Goal: Information Seeking & Learning: Learn about a topic

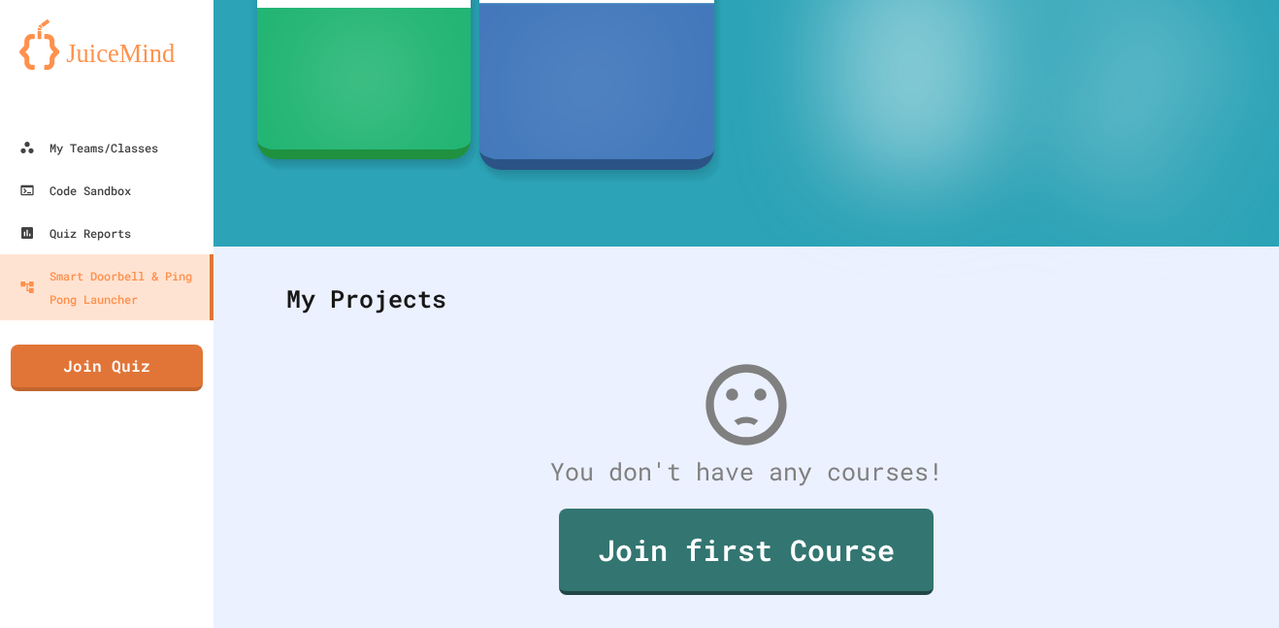
scroll to position [331, 0]
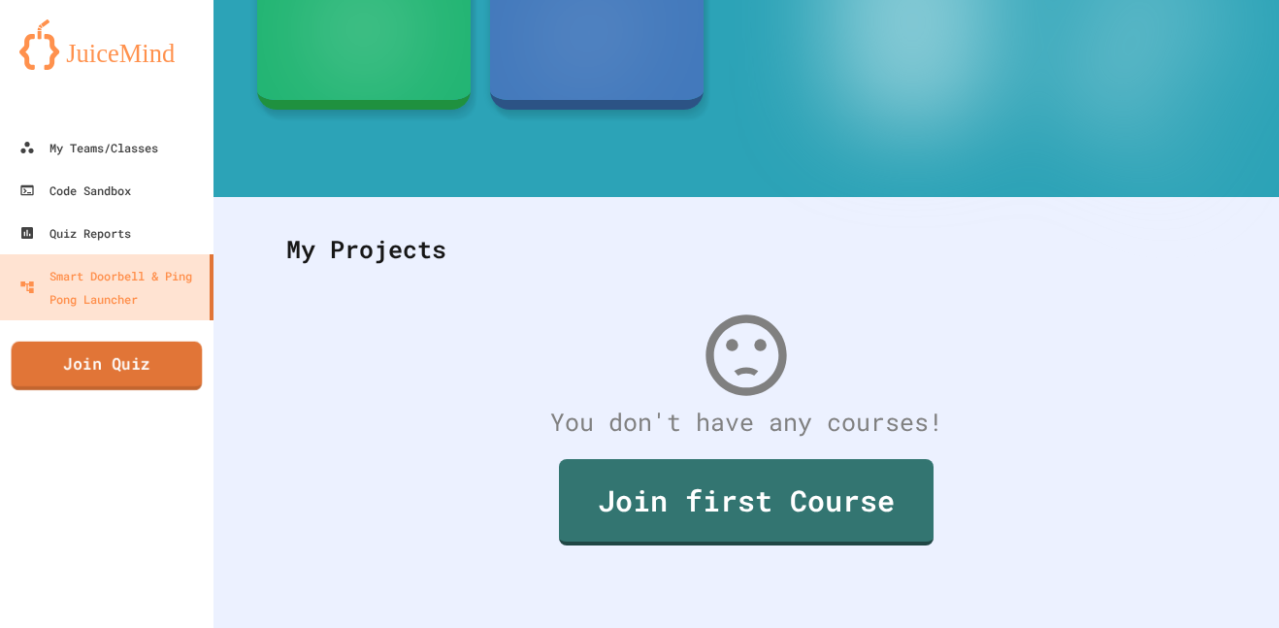
click at [117, 371] on link "Join Quiz" at bounding box center [107, 366] width 191 height 49
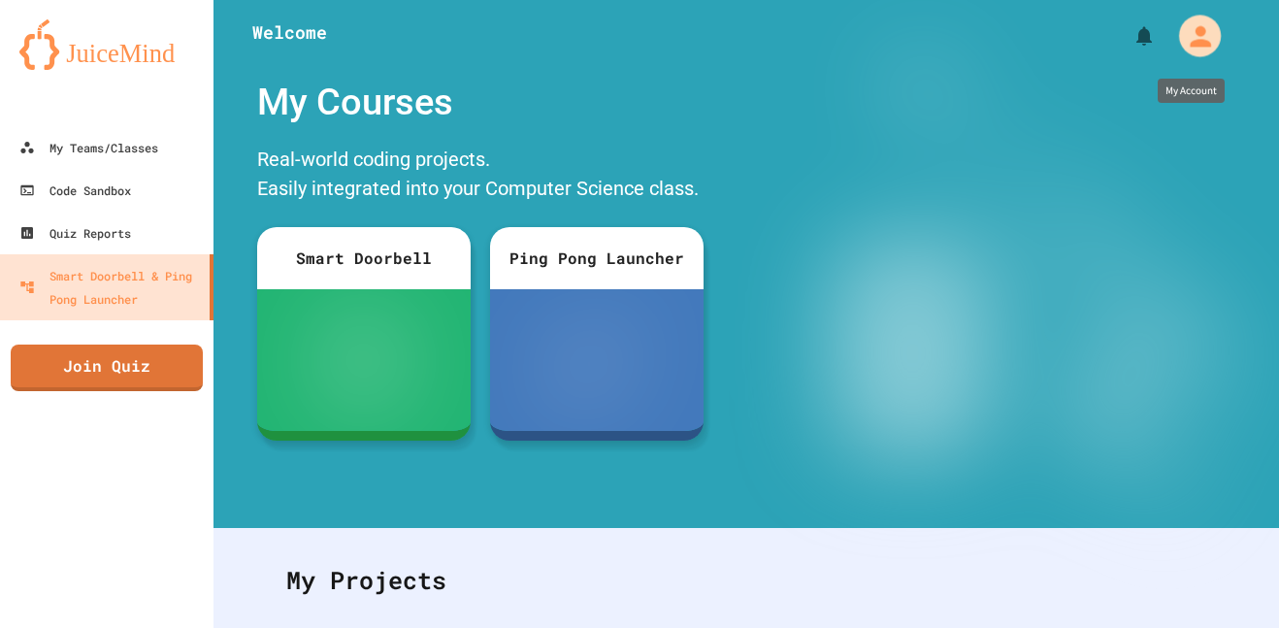
click at [1200, 52] on div "My Account" at bounding box center [1200, 36] width 42 height 42
click at [68, 627] on div at bounding box center [639, 628] width 1279 height 0
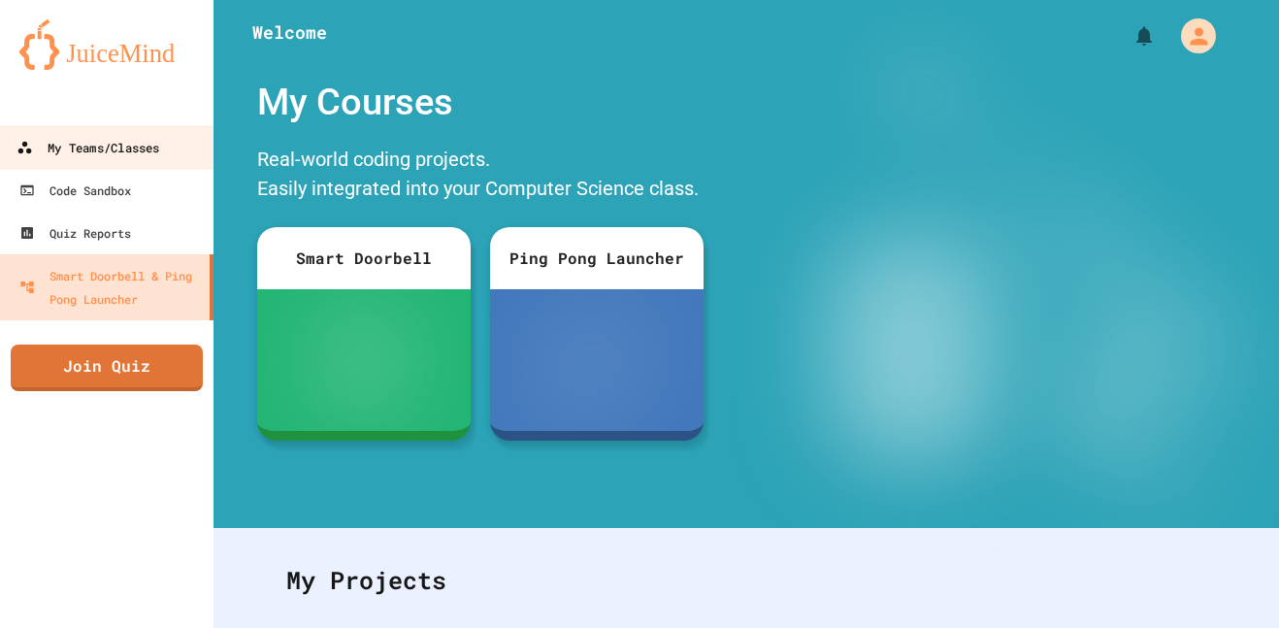
click at [98, 141] on div "My Teams/Classes" at bounding box center [88, 148] width 143 height 24
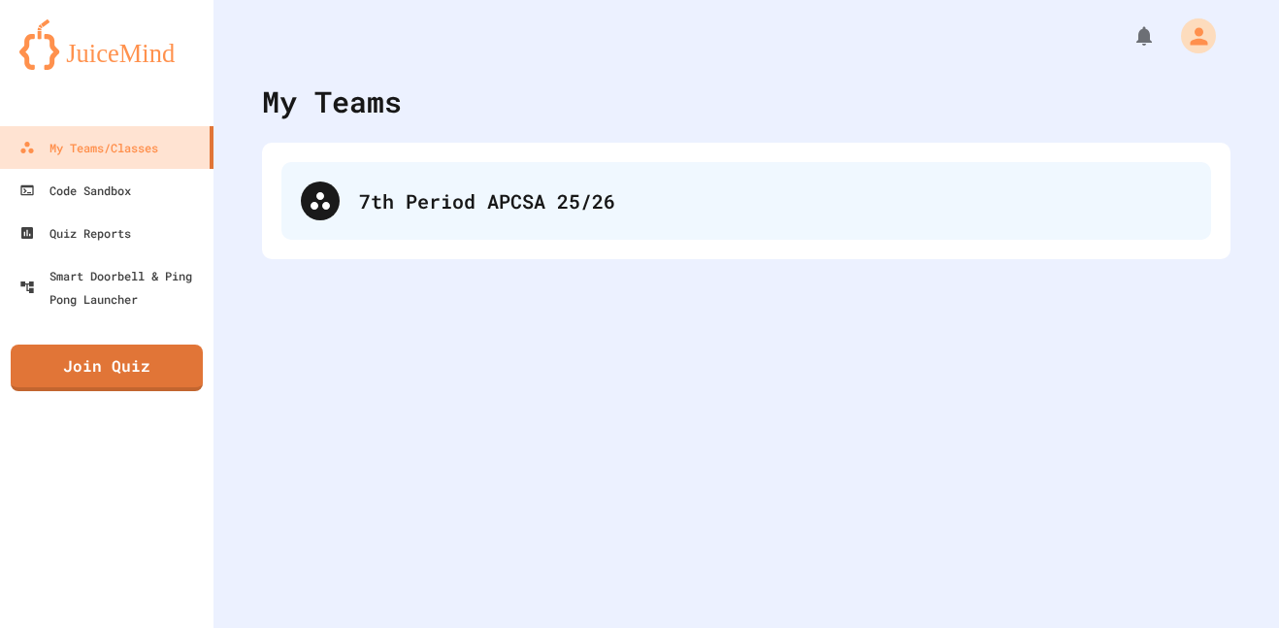
click at [655, 217] on div "7th Period APCSA 25/26" at bounding box center [747, 201] width 930 height 78
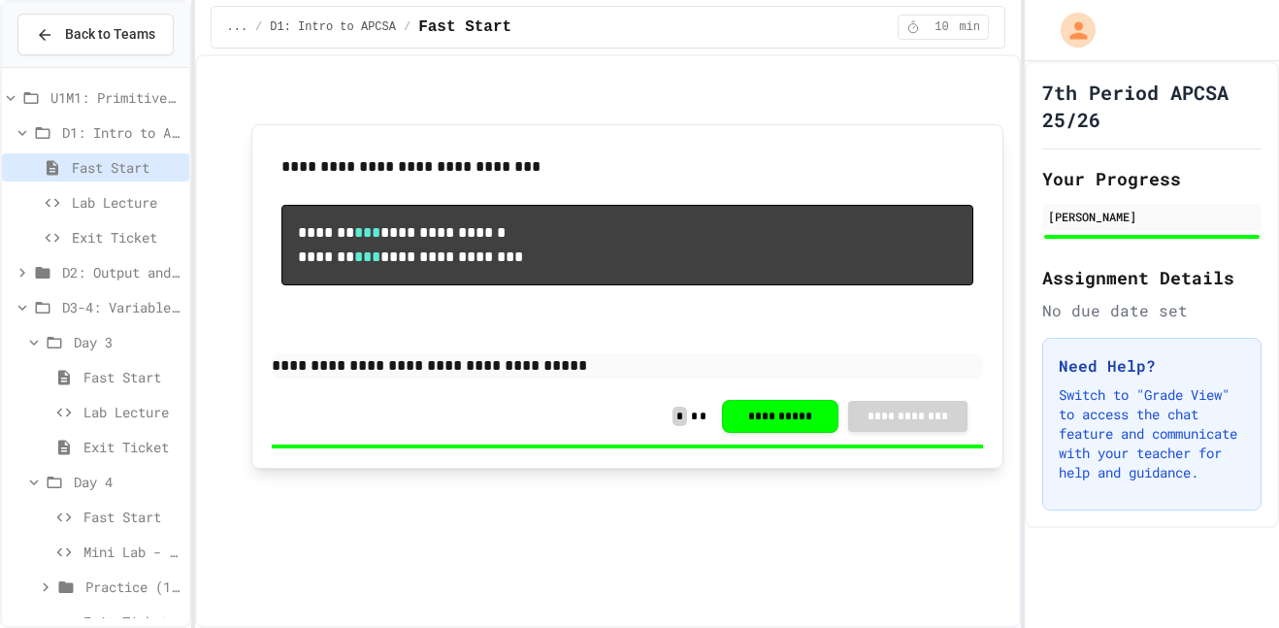
click at [138, 202] on span "Lab Lecture" at bounding box center [127, 202] width 110 height 20
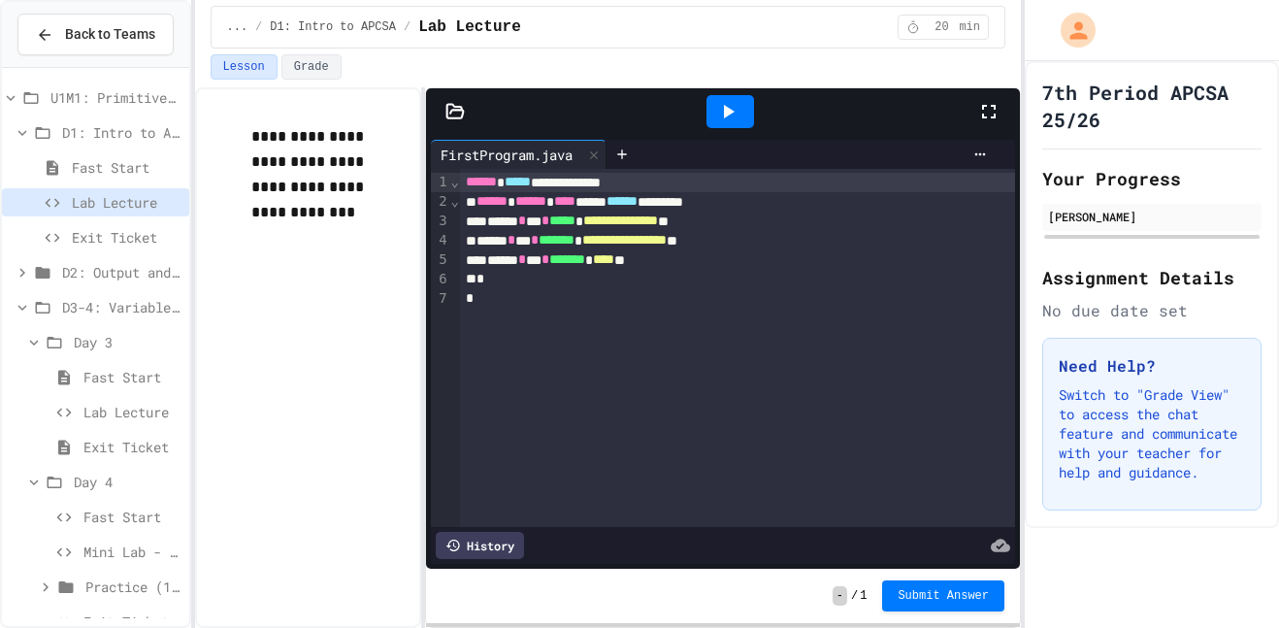
click at [137, 233] on span "Exit Ticket" at bounding box center [127, 237] width 110 height 20
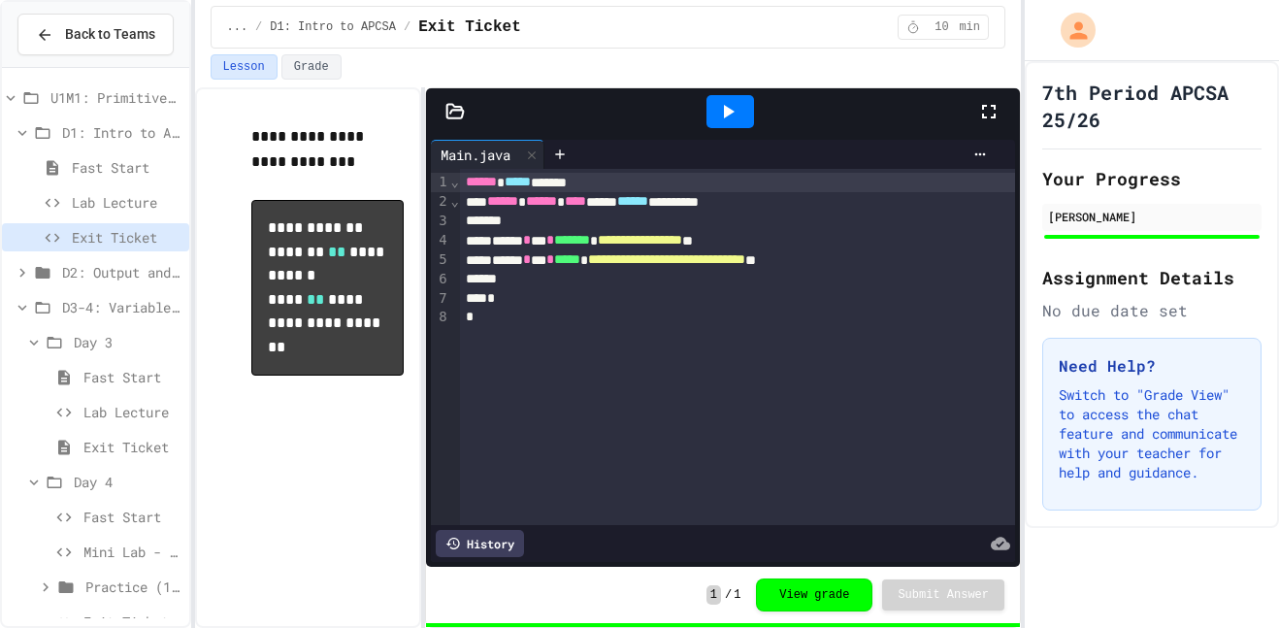
click at [126, 264] on span "D2: Output and Compiling Code" at bounding box center [121, 272] width 119 height 20
click at [88, 96] on span "U1M1: Primitives, Variables, Basic I/O" at bounding box center [115, 97] width 131 height 20
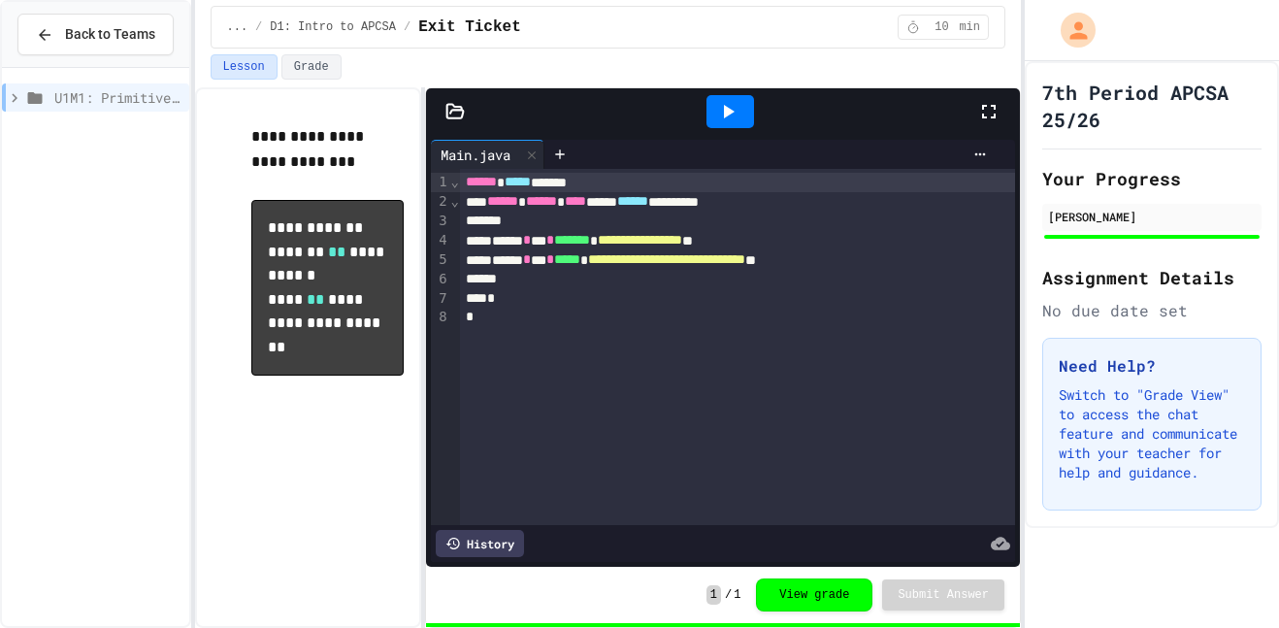
click at [88, 96] on span "U1M1: Primitives, Variables, Basic I/O" at bounding box center [117, 97] width 127 height 20
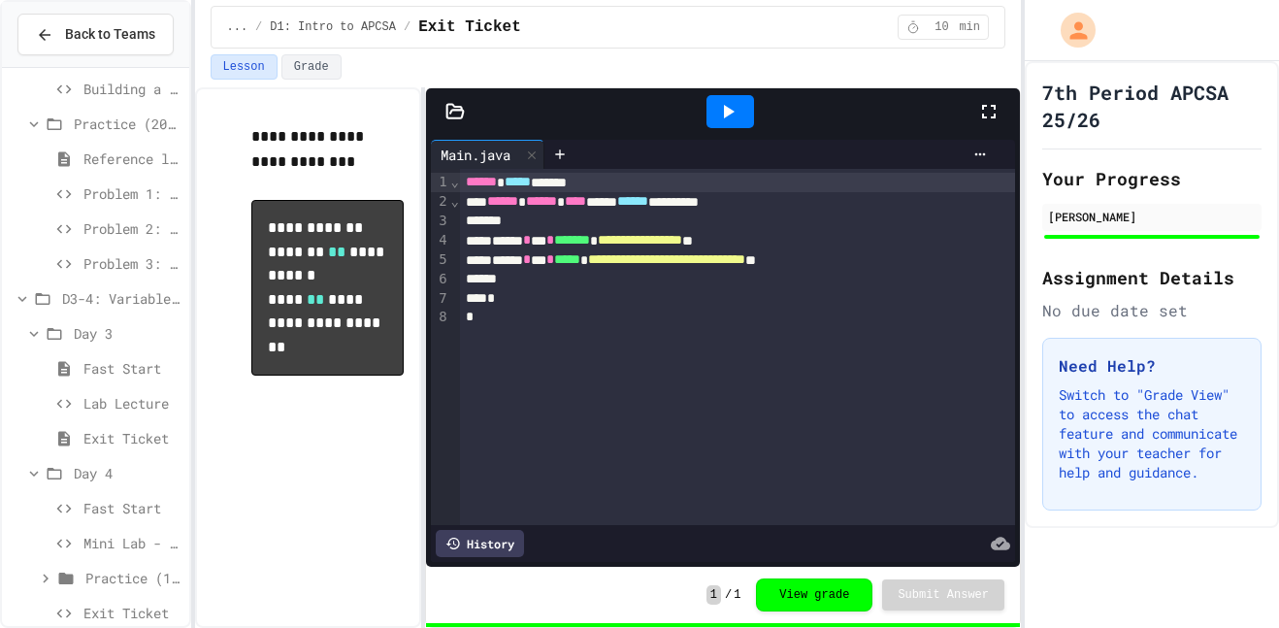
scroll to position [389, 0]
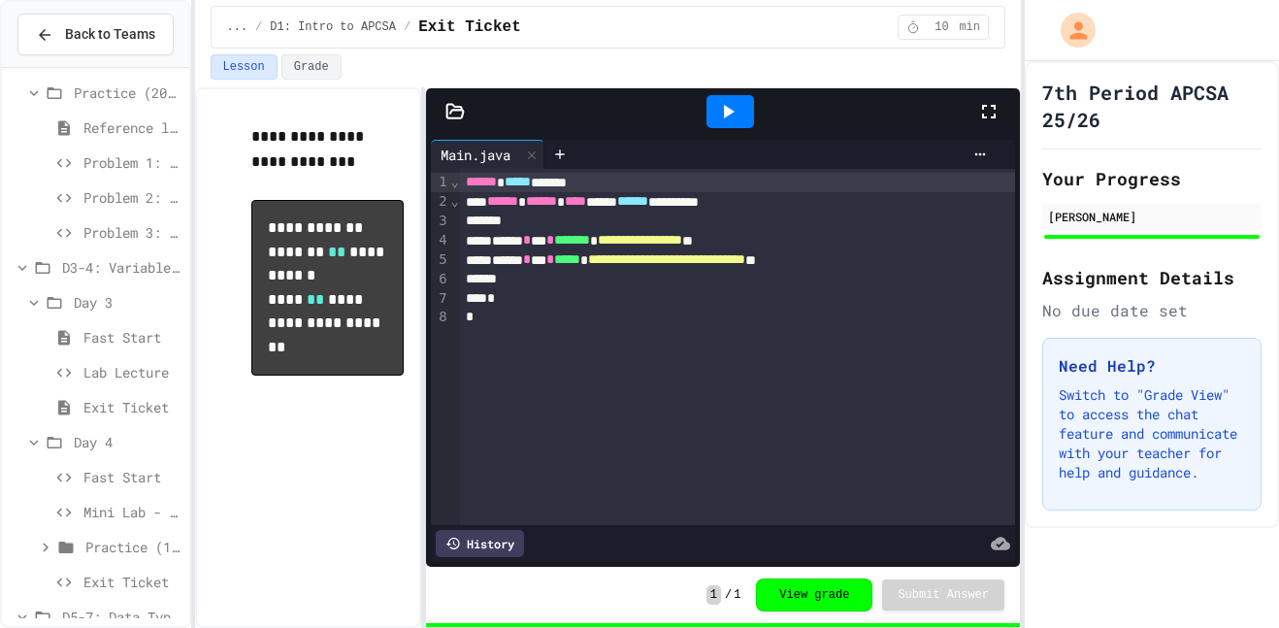
click at [100, 474] on span "Fast Start" at bounding box center [132, 477] width 98 height 20
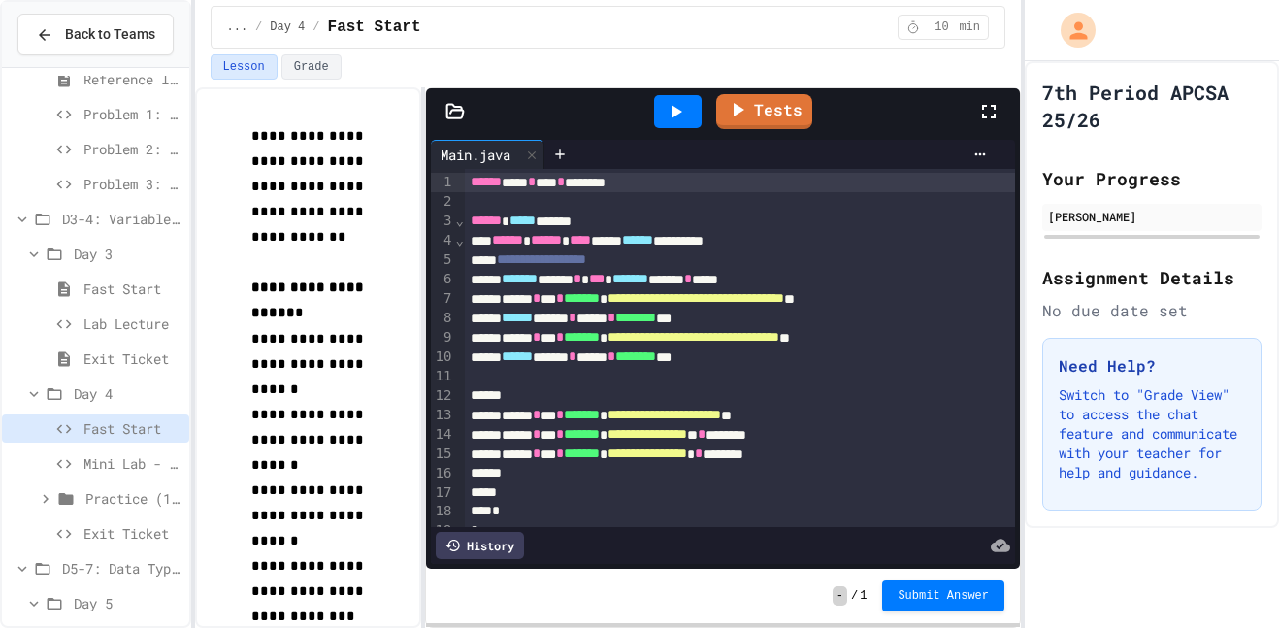
scroll to position [439, 0]
click at [130, 460] on span "Mini Lab - Clearing the Buffer" at bounding box center [132, 462] width 98 height 20
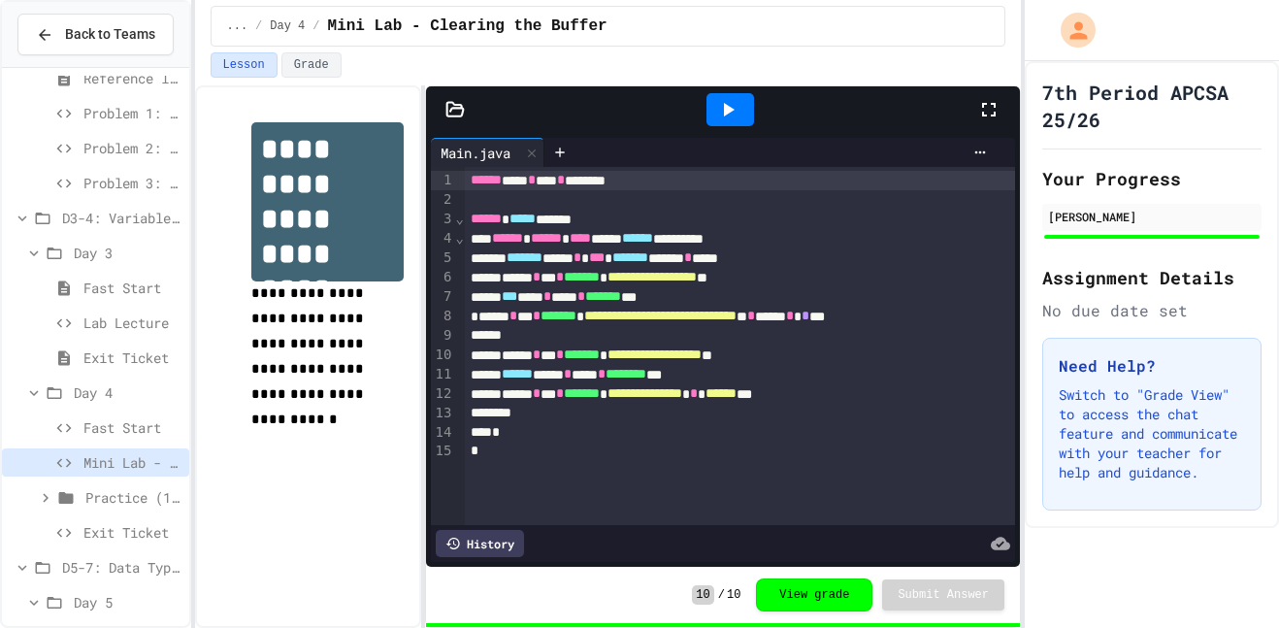
click at [130, 494] on span "Practice (18 mins)" at bounding box center [133, 497] width 96 height 20
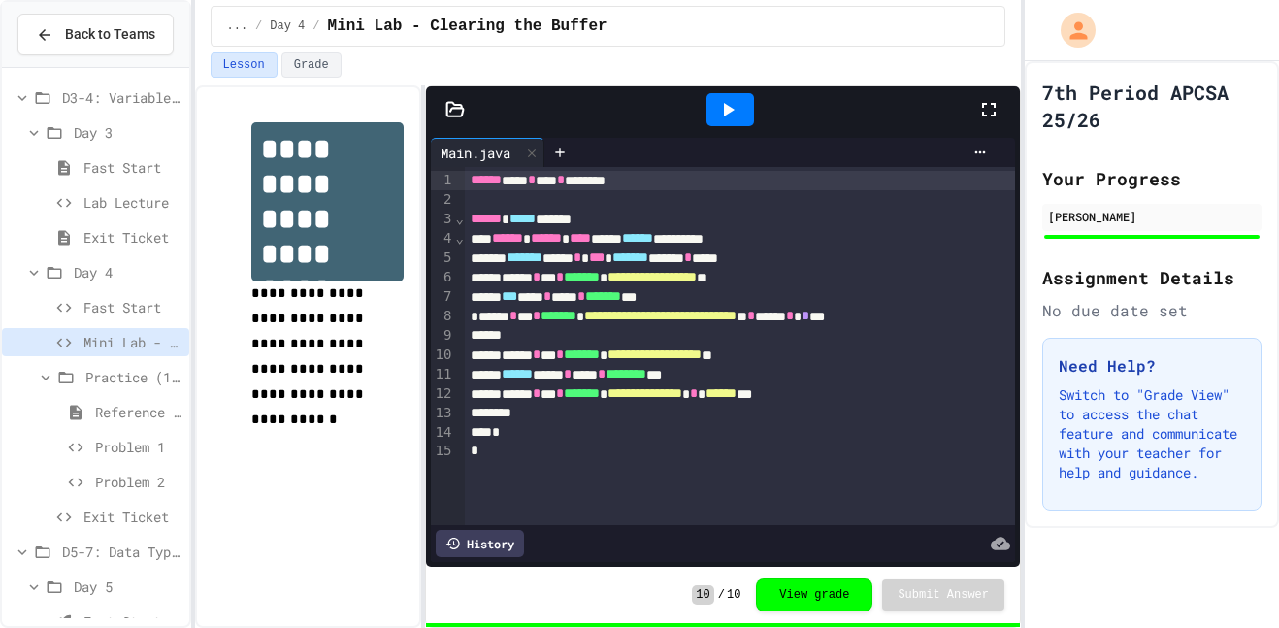
scroll to position [562, 0]
click at [132, 444] on span "Problem 1" at bounding box center [138, 444] width 86 height 20
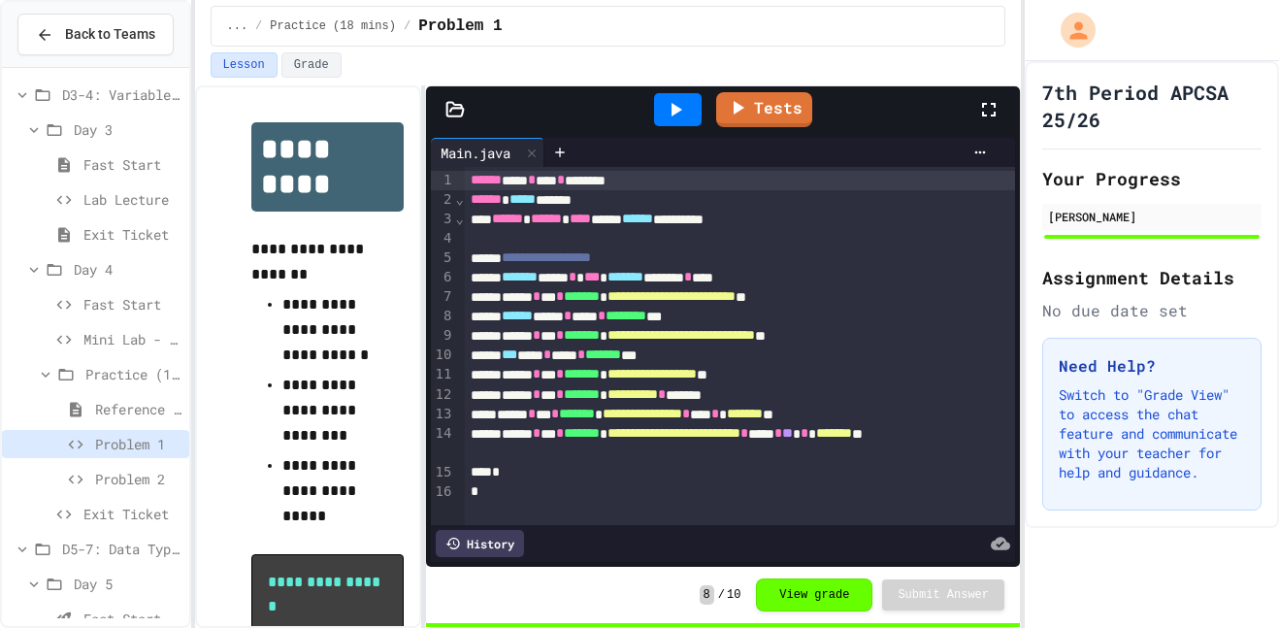
click at [132, 473] on span "Problem 2" at bounding box center [138, 479] width 86 height 20
